Goal: Book appointment/travel/reservation

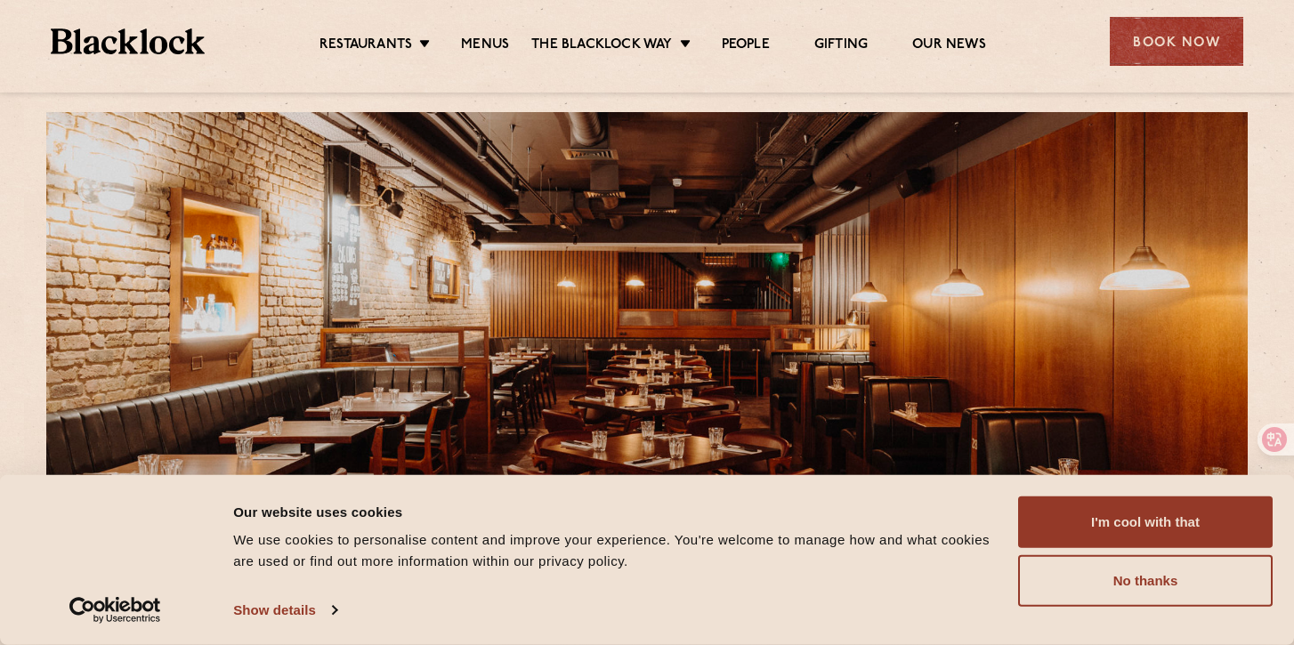
scroll to position [38, 0]
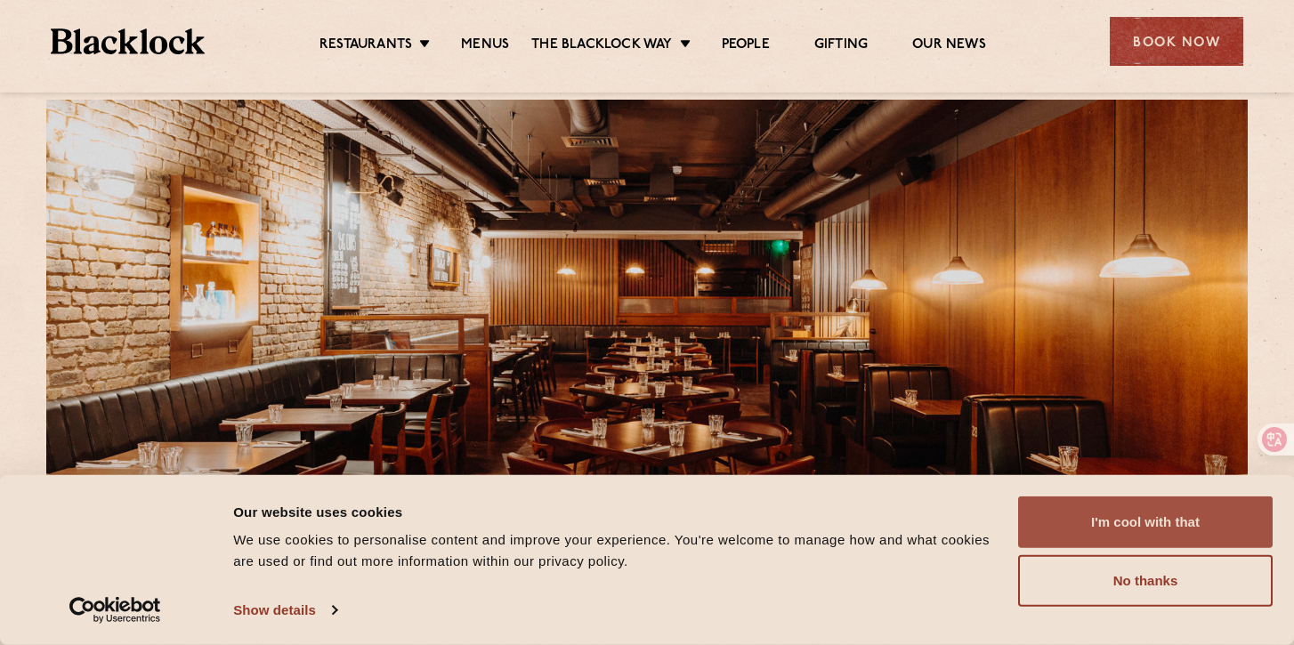
click at [1104, 518] on button "I'm cool with that" at bounding box center [1145, 523] width 255 height 52
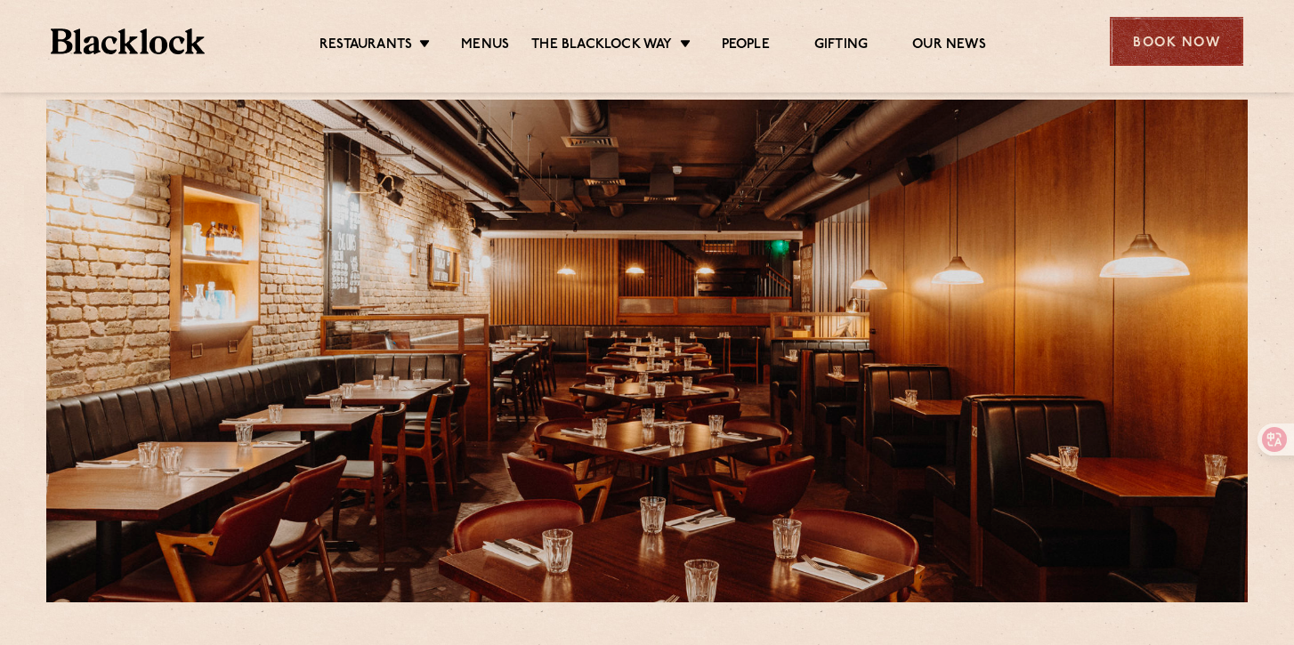
click at [1216, 45] on div "Book Now" at bounding box center [1176, 41] width 133 height 49
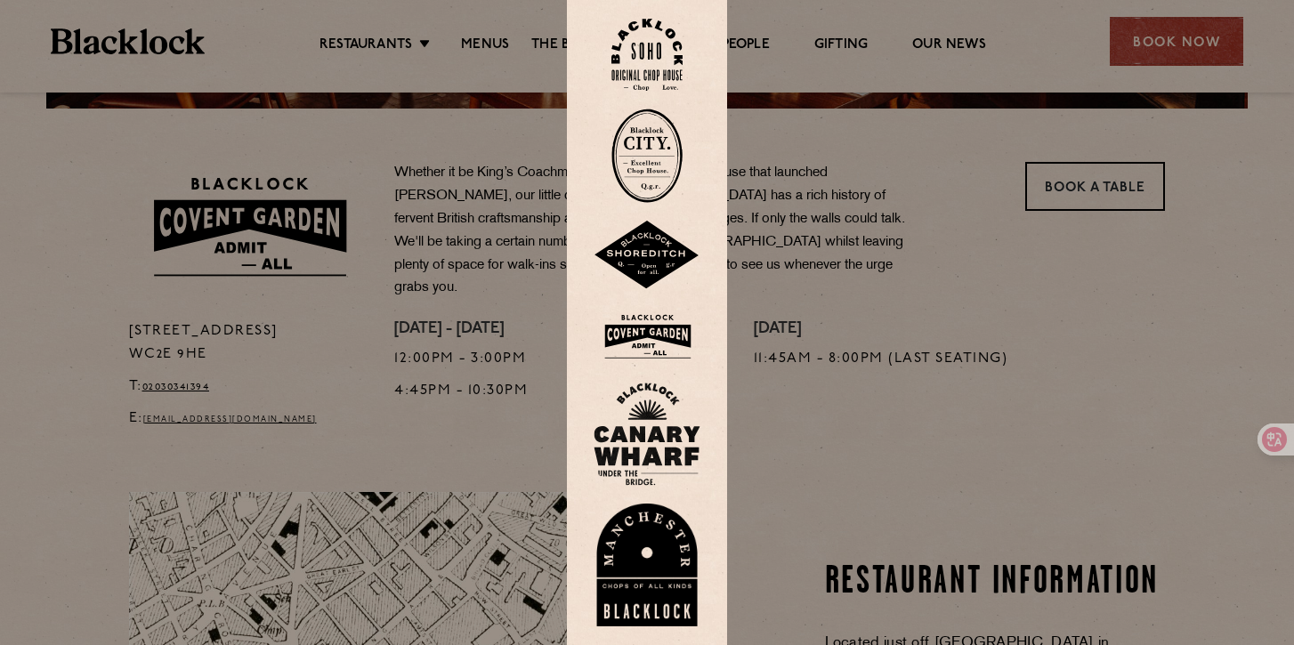
scroll to position [533, 0]
click at [850, 463] on div at bounding box center [647, 322] width 1294 height 645
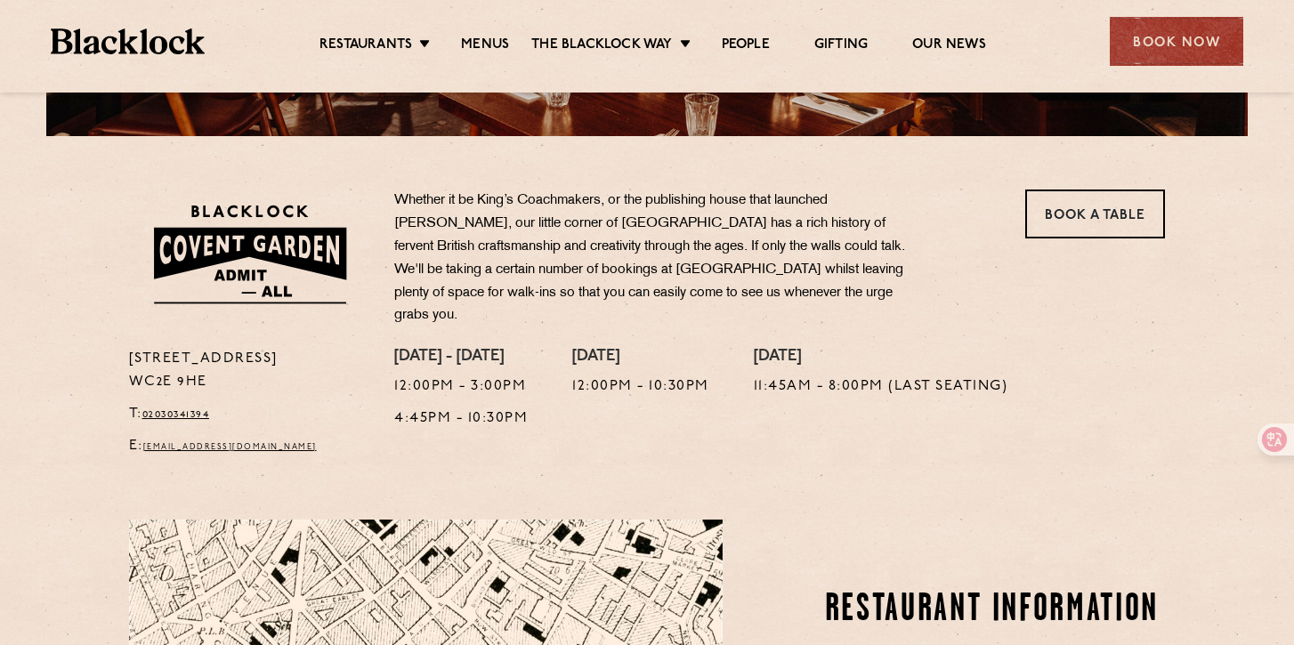
scroll to position [495, 0]
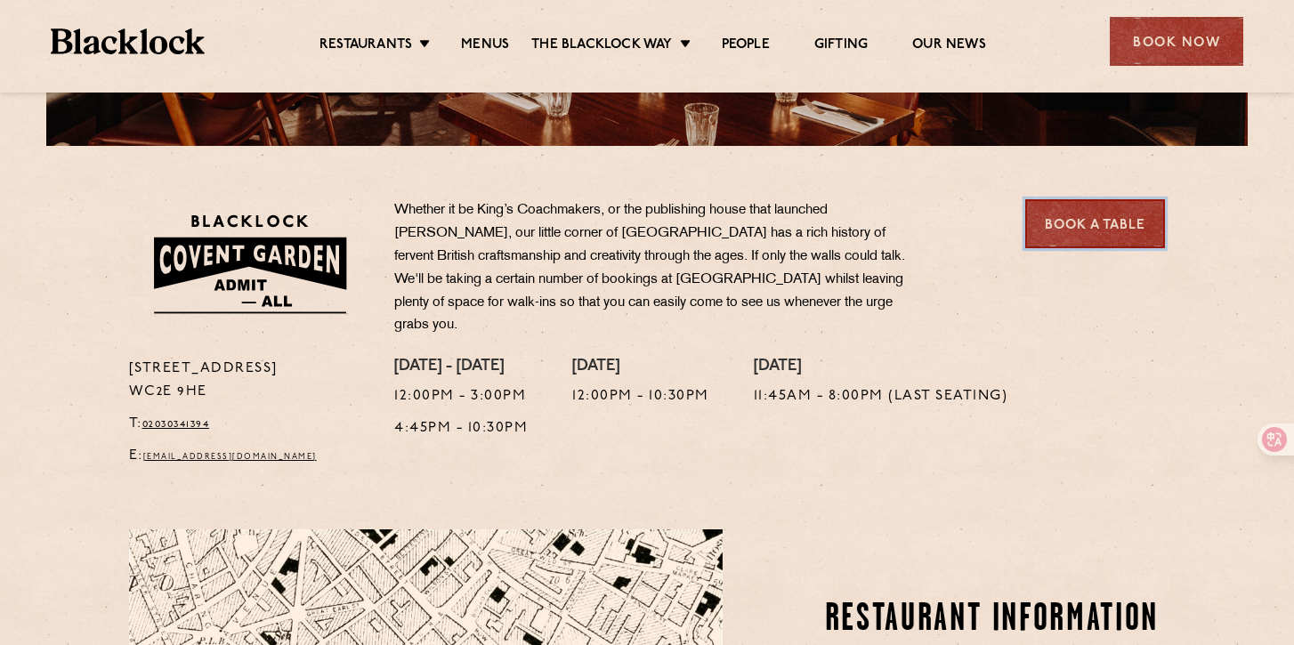
click at [1111, 217] on link "Book a Table" at bounding box center [1095, 223] width 140 height 49
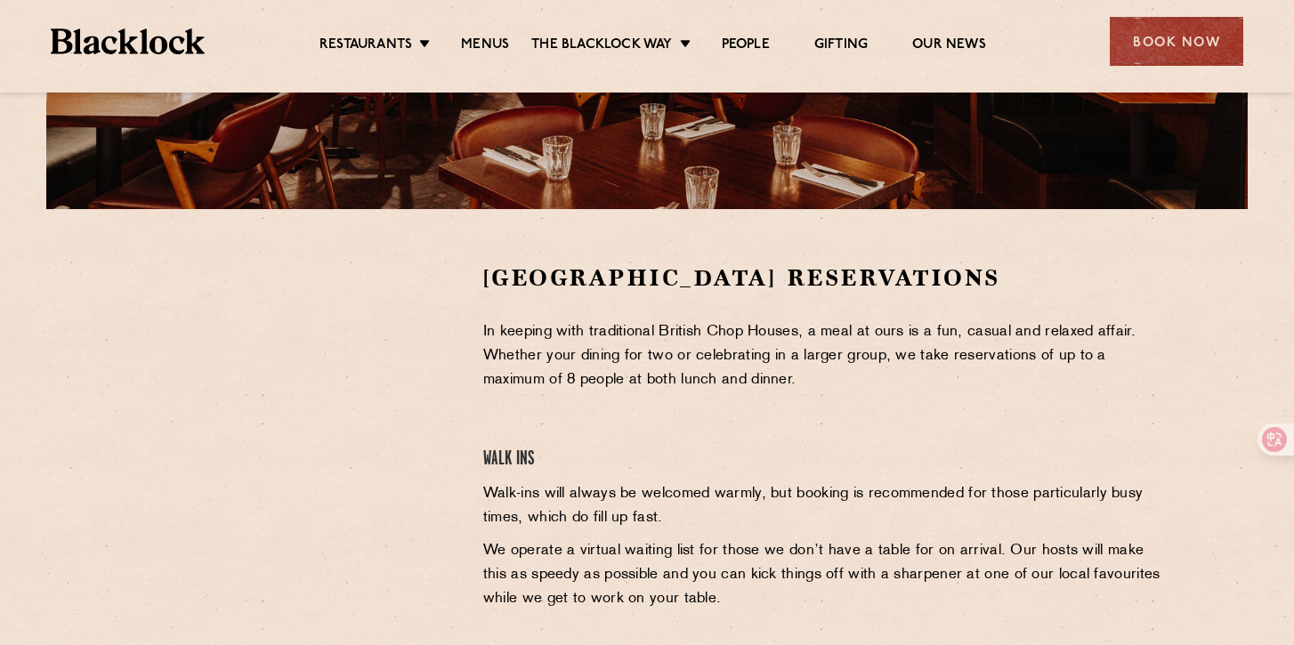
scroll to position [439, 0]
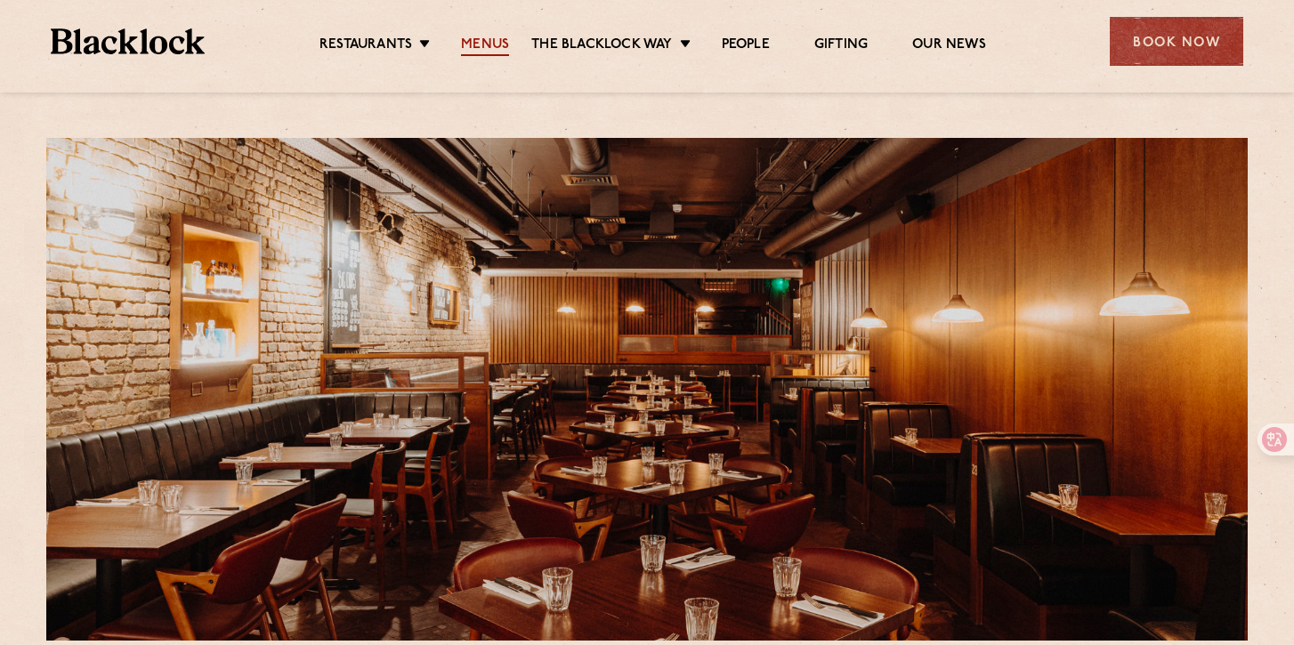
click at [467, 51] on link "Menus" at bounding box center [485, 46] width 48 height 20
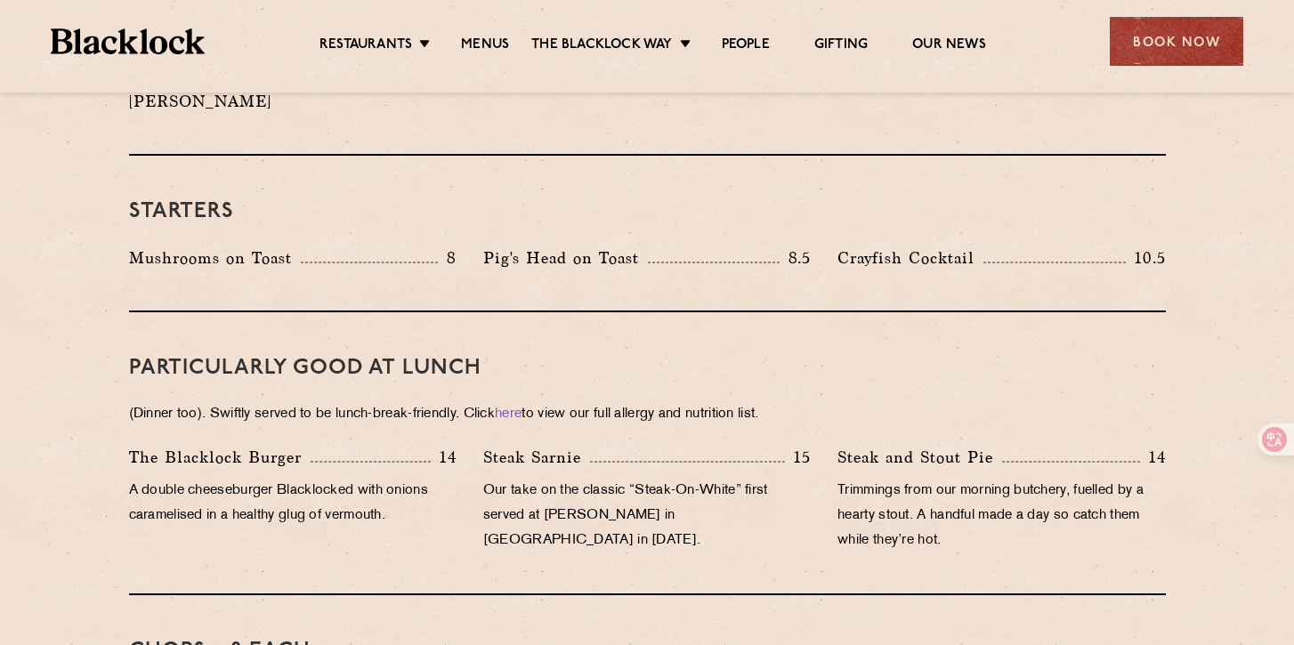
scroll to position [817, 0]
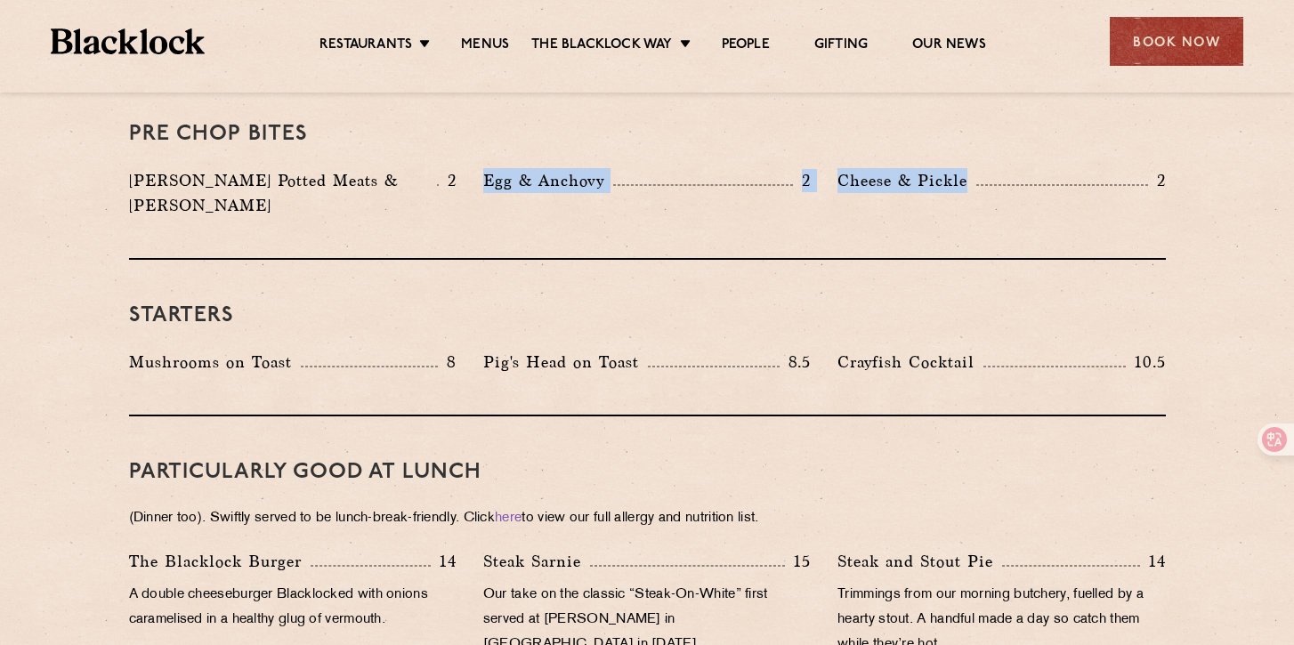
drag, startPoint x: 483, startPoint y: 178, endPoint x: 1051, endPoint y: 181, distance: 567.8
click at [1051, 181] on div "[PERSON_NAME] Potted Meats & Kimchi 2 Egg & Anchovy 2 [PERSON_NAME] & Pickle 2" at bounding box center [647, 197] width 1063 height 59
click at [1024, 203] on div "Pre Chop Bites [PERSON_NAME] Potted Meats & Kimchi 2 Egg & Anchovy 2 Cheese & P…" at bounding box center [647, 169] width 1037 height 182
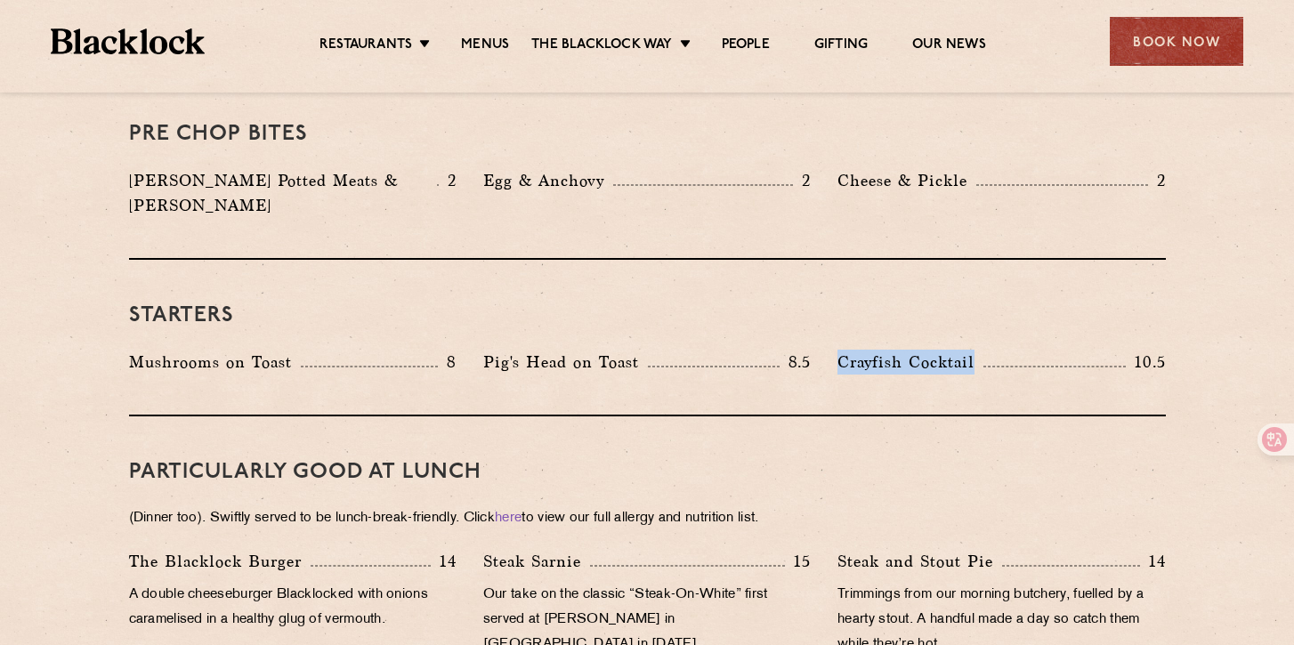
drag, startPoint x: 972, startPoint y: 331, endPoint x: 830, endPoint y: 332, distance: 141.5
click at [829, 350] on div "Crayfish Cocktail 10.5" at bounding box center [1001, 367] width 354 height 34
click at [829, 358] on div "Crayfish Cocktail 10.5" at bounding box center [1001, 367] width 354 height 34
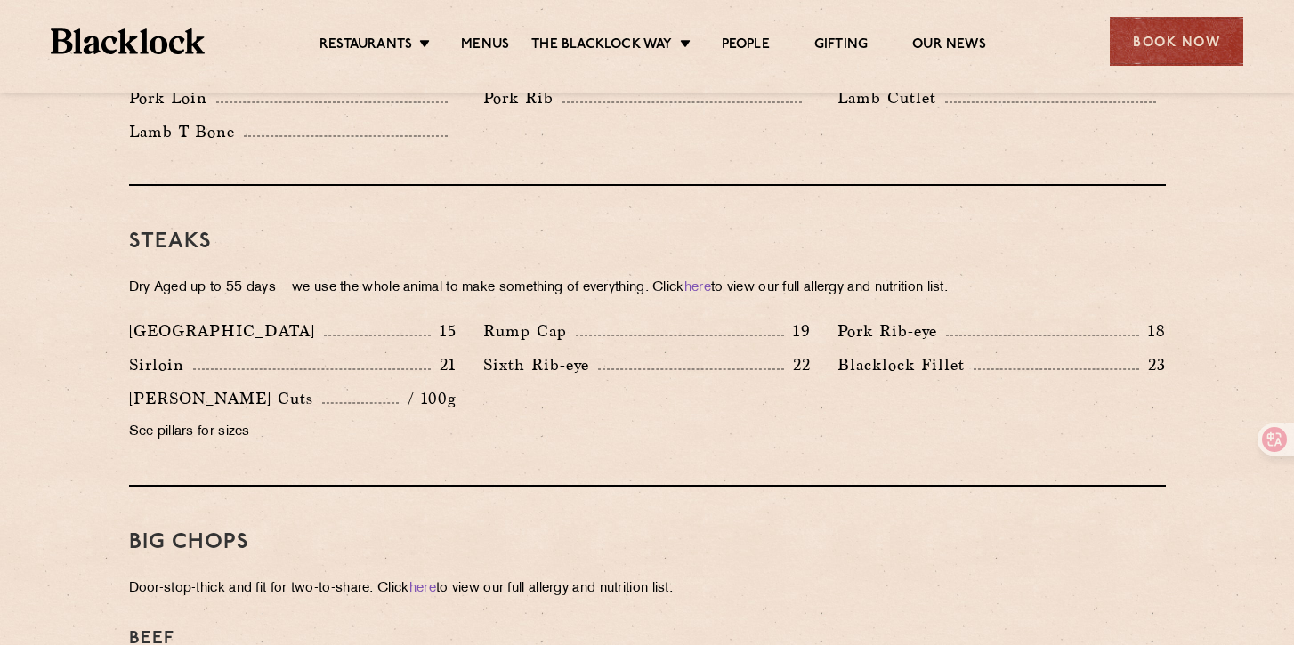
scroll to position [1564, 0]
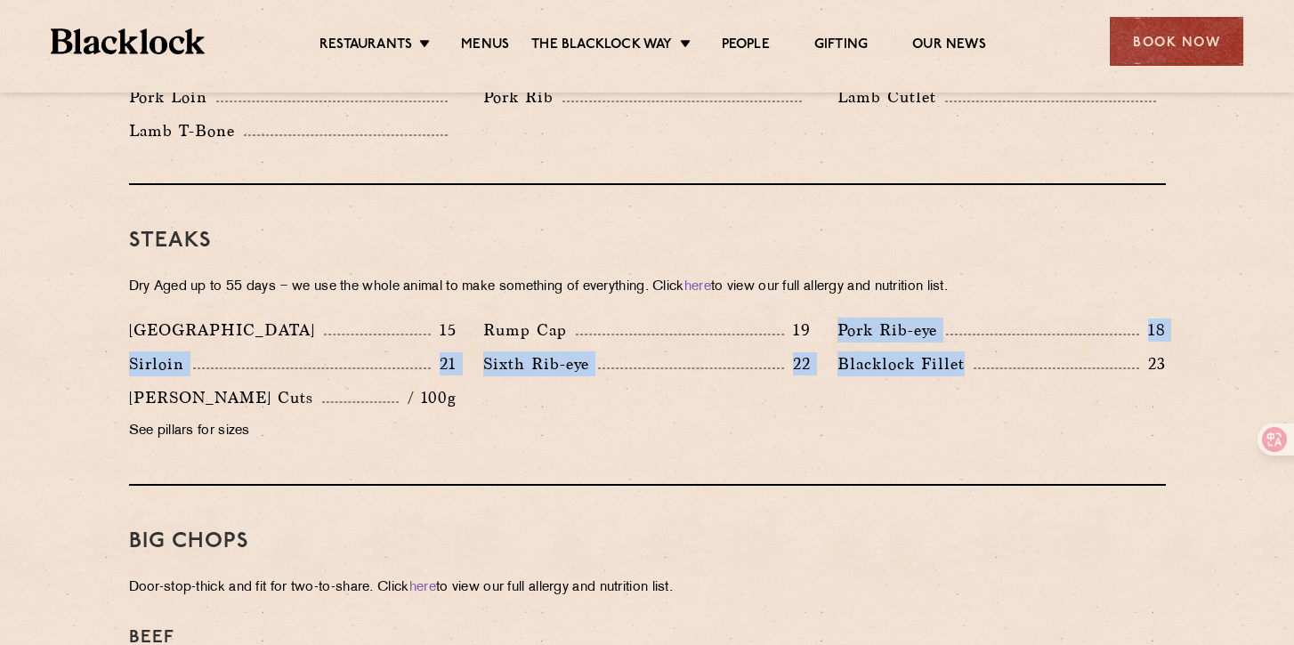
drag, startPoint x: 833, startPoint y: 299, endPoint x: 966, endPoint y: 358, distance: 145.0
click at [966, 358] on div "Denver 15 Rump Cap 19 Pork Rib-eye 18 Sirloin 21 Sixth Rib-eye 22 [PERSON_NAME]…" at bounding box center [647, 385] width 1063 height 135
click at [932, 370] on div "Denver 15 Rump Cap 19 Pork Rib-eye 18 Sirloin 21 Sixth Rib-eye 22 [PERSON_NAME]…" at bounding box center [647, 385] width 1063 height 135
drag, startPoint x: 966, startPoint y: 338, endPoint x: 617, endPoint y: 335, distance: 349.7
click at [617, 335] on div "Denver 15 Rump Cap 19 Pork Rib-eye 18 Sirloin 21 Sixth Rib-eye 22 [PERSON_NAME]…" at bounding box center [647, 385] width 1063 height 135
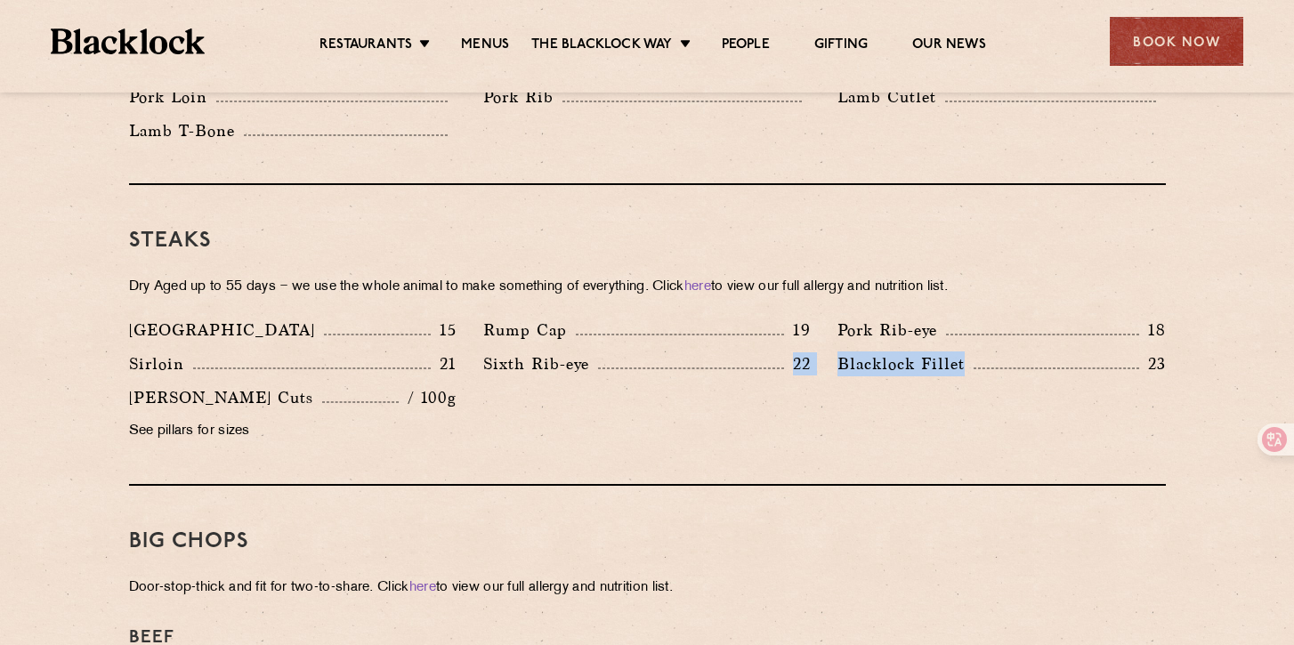
click at [552, 357] on div "Sixth Rib-eye 22" at bounding box center [647, 369] width 354 height 34
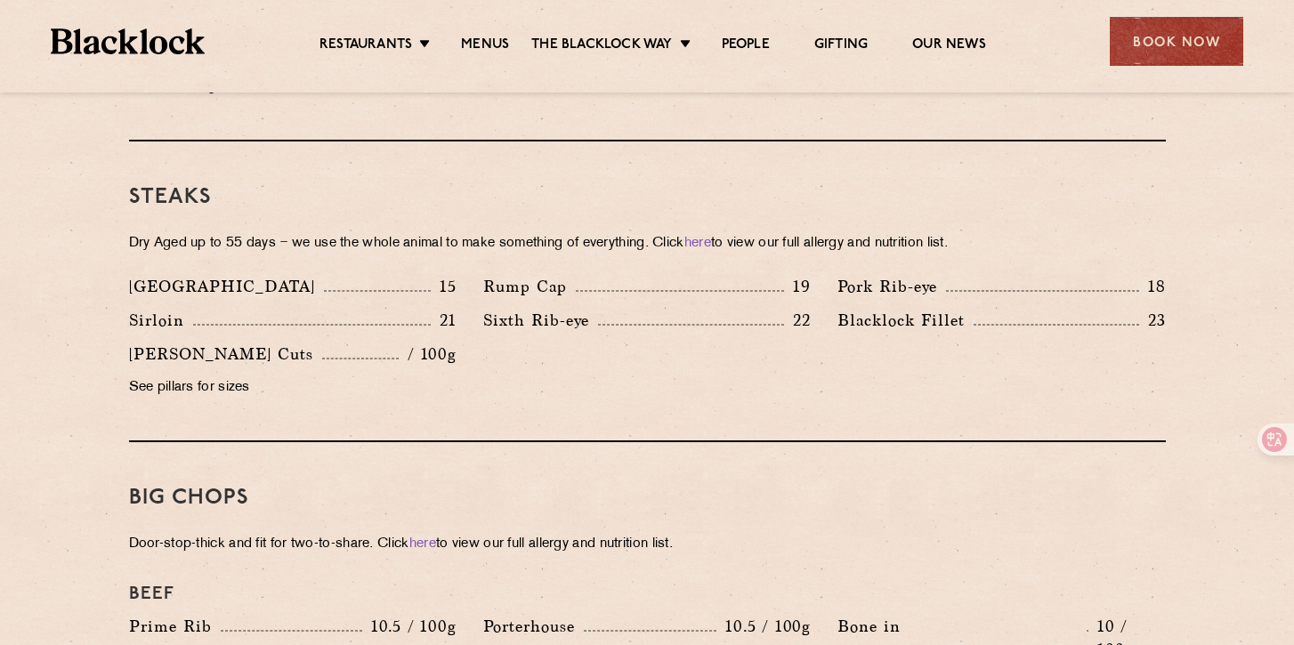
scroll to position [1621, 0]
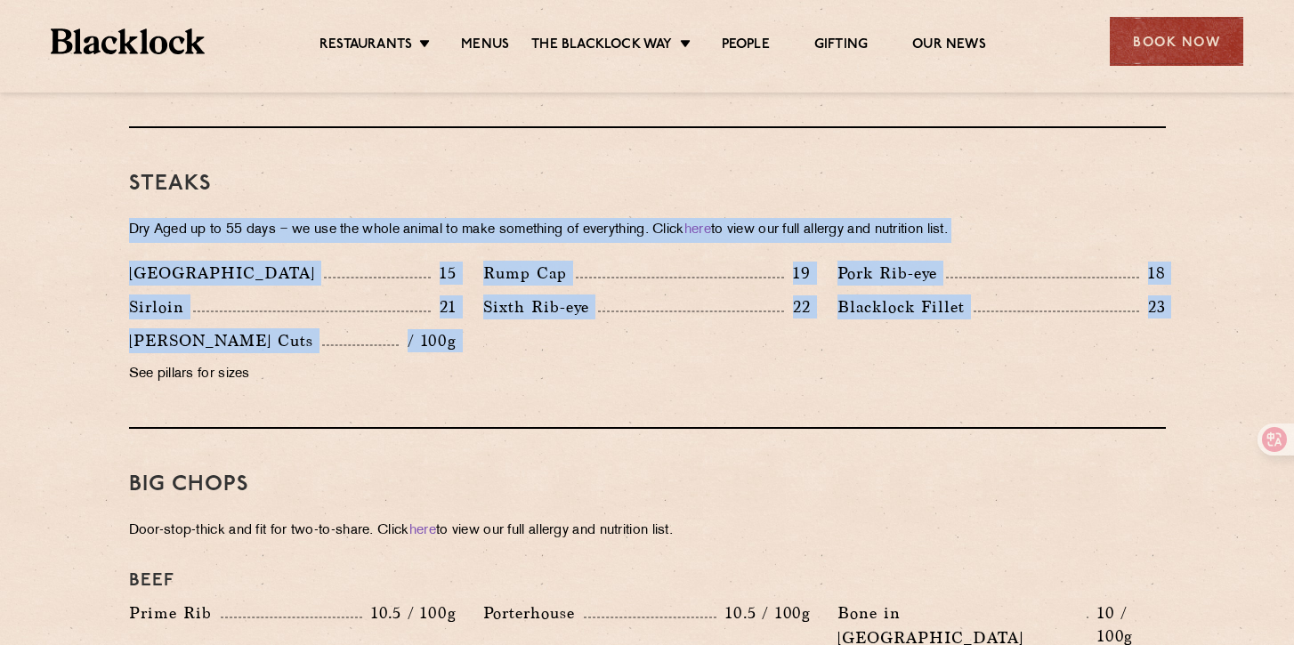
drag, startPoint x: 398, startPoint y: 333, endPoint x: 409, endPoint y: 183, distance: 149.9
click at [408, 183] on div "Steaks Dry Aged up to 55 days − we use the whole animal to make something of ev…" at bounding box center [647, 278] width 1037 height 301
click at [413, 295] on div "Sirloin 21" at bounding box center [292, 307] width 327 height 25
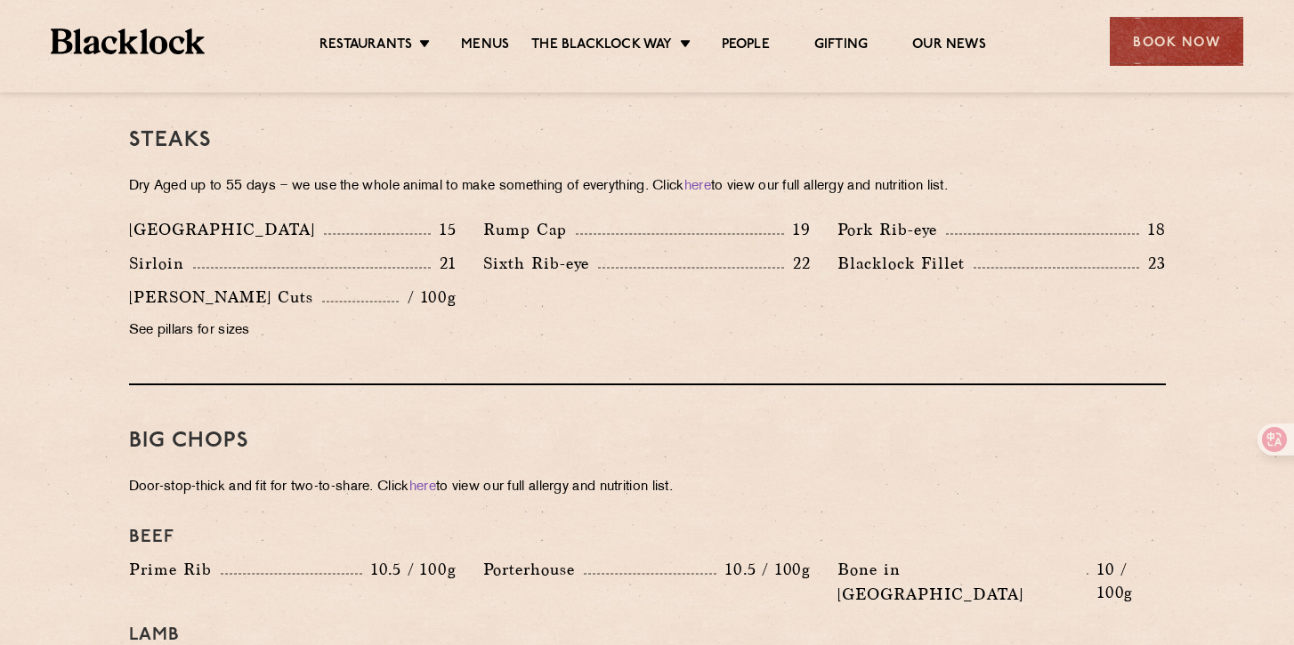
scroll to position [1668, 0]
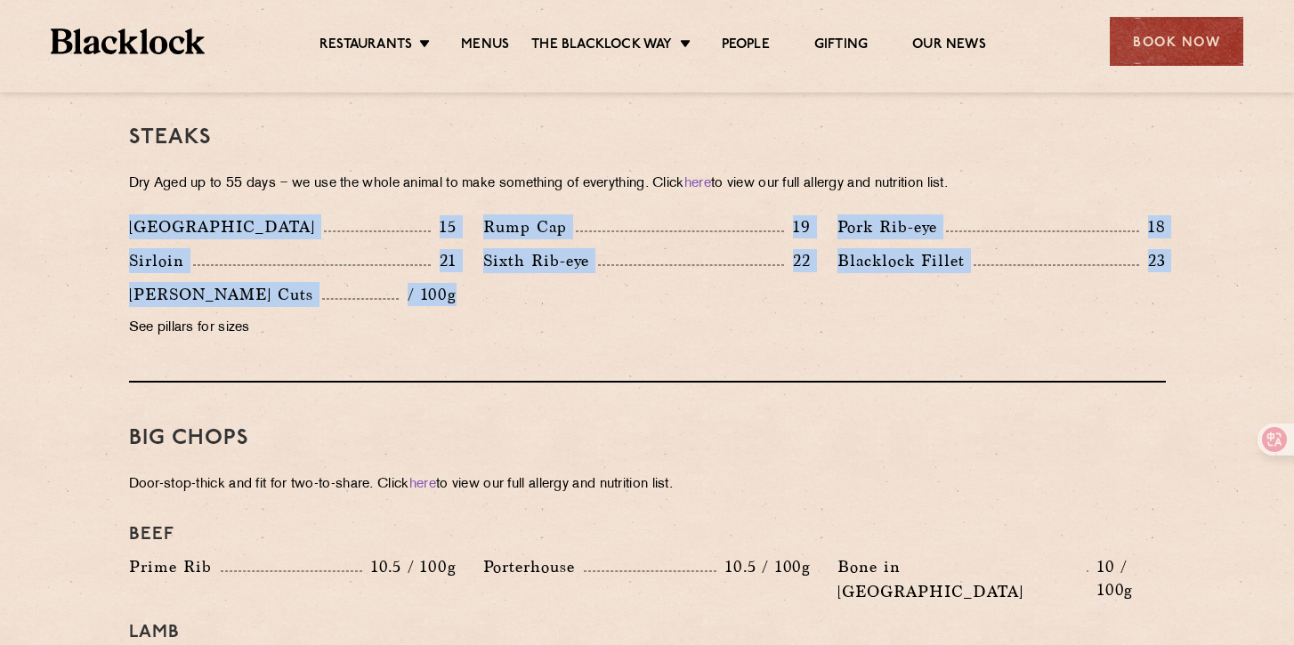
drag, startPoint x: 466, startPoint y: 271, endPoint x: 94, endPoint y: 195, distance: 379.6
click at [94, 195] on section "Pre Chop Bites [PERSON_NAME] Potted Meats & Kimchi 2 Egg & Anchovy 2 Cheese & P…" at bounding box center [647, 508] width 1294 height 2561
click at [314, 333] on div "Steaks Dry Aged up to 55 days − we use the whole animal to make something of ev…" at bounding box center [647, 232] width 1037 height 301
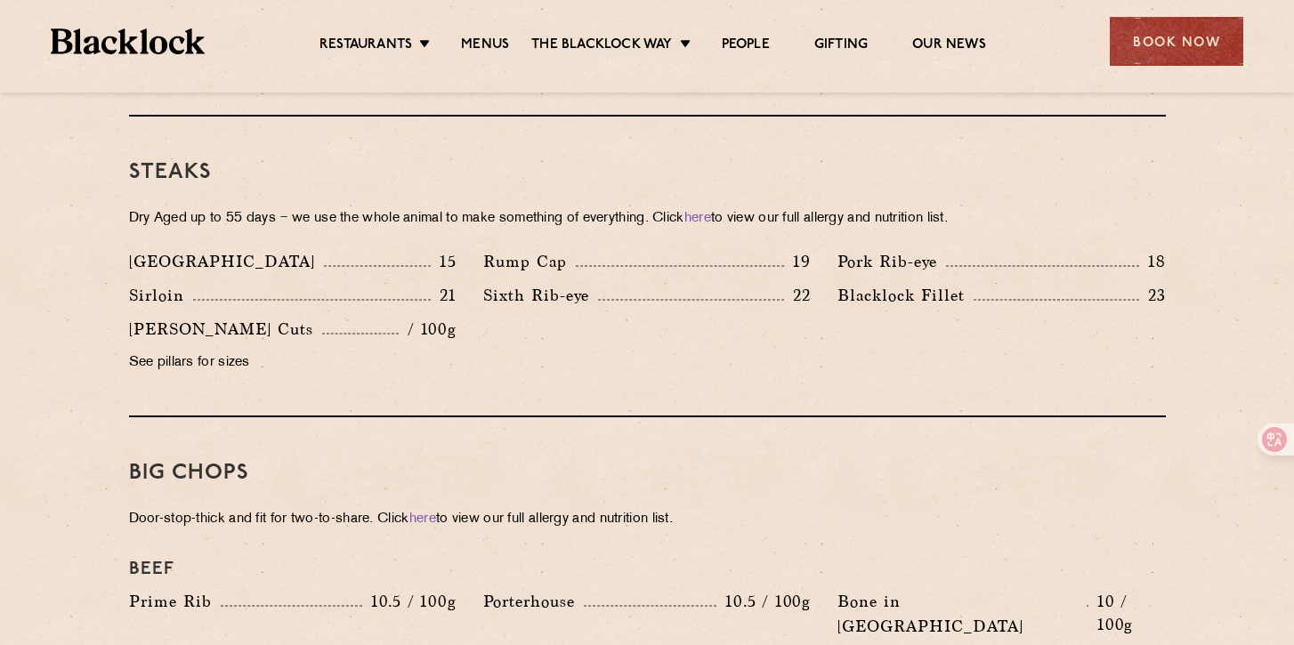
scroll to position [1632, 0]
